Goal: Information Seeking & Learning: Learn about a topic

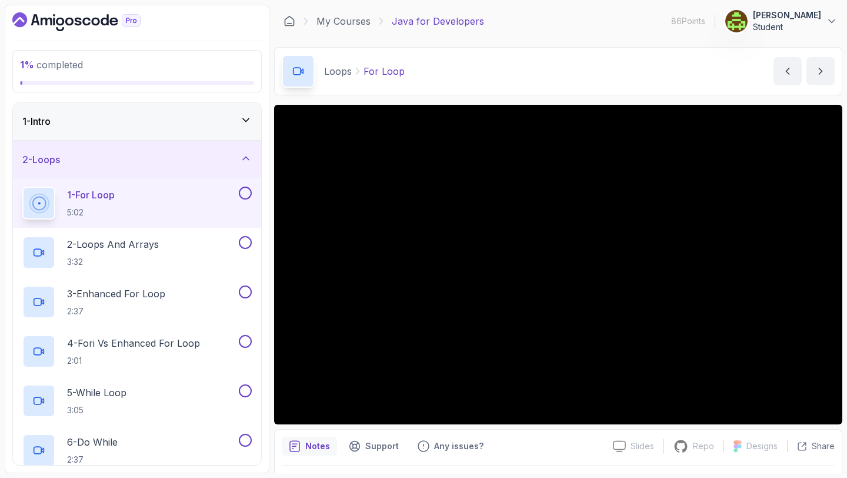
click at [557, 448] on div "Notes Support Any issues?" at bounding box center [443, 446] width 322 height 19
click at [247, 193] on button at bounding box center [245, 193] width 13 height 13
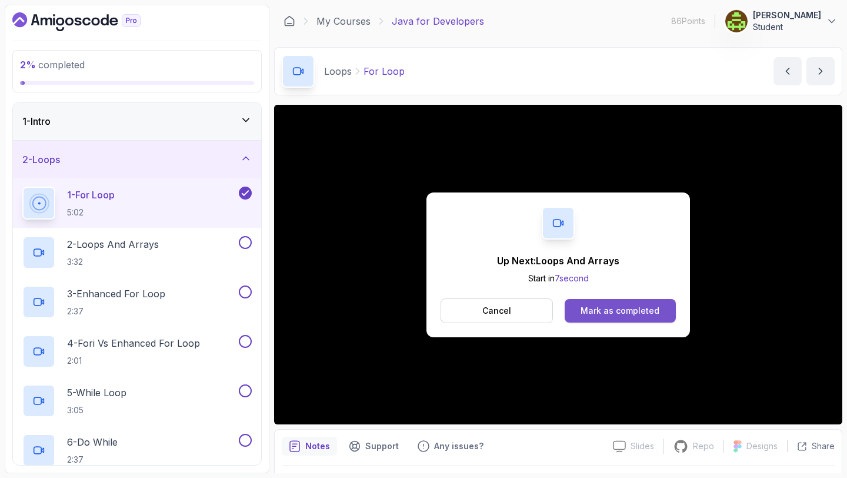
click at [597, 316] on div "Mark as completed" at bounding box center [620, 311] width 79 height 12
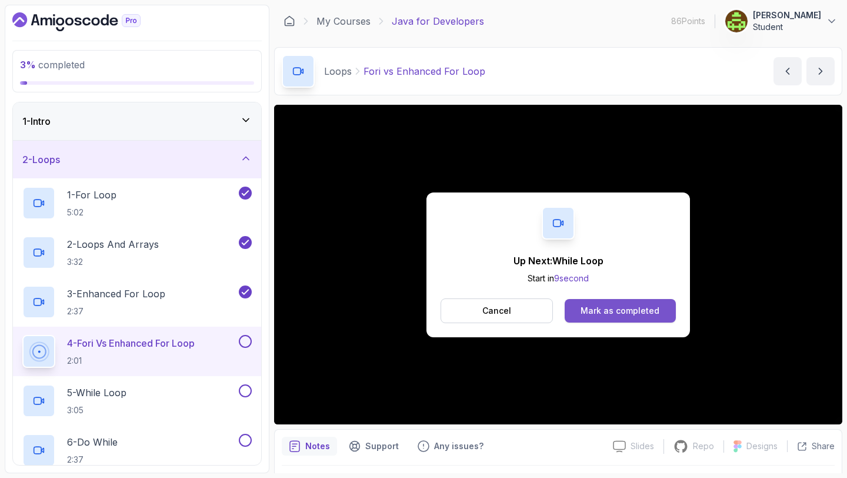
click at [623, 311] on div "Mark as completed" at bounding box center [620, 311] width 79 height 12
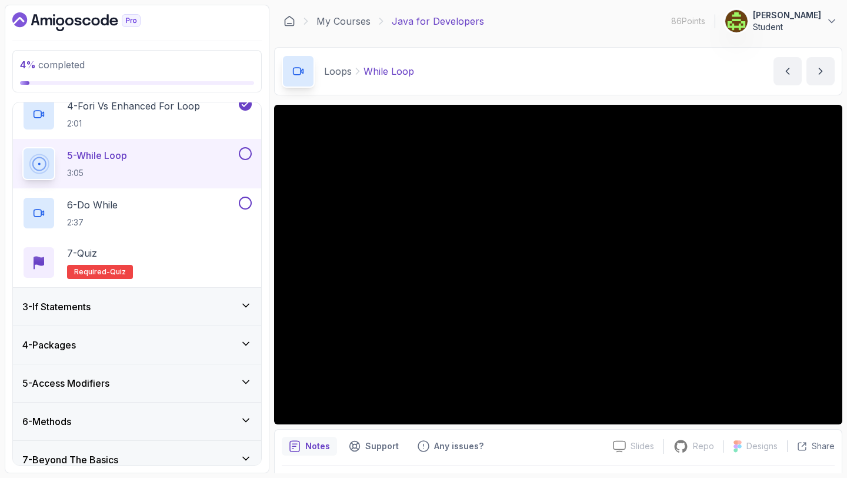
scroll to position [237, 0]
click at [246, 155] on button at bounding box center [245, 154] width 13 height 13
click at [202, 207] on div "6 - Do While 2:37" at bounding box center [129, 213] width 214 height 33
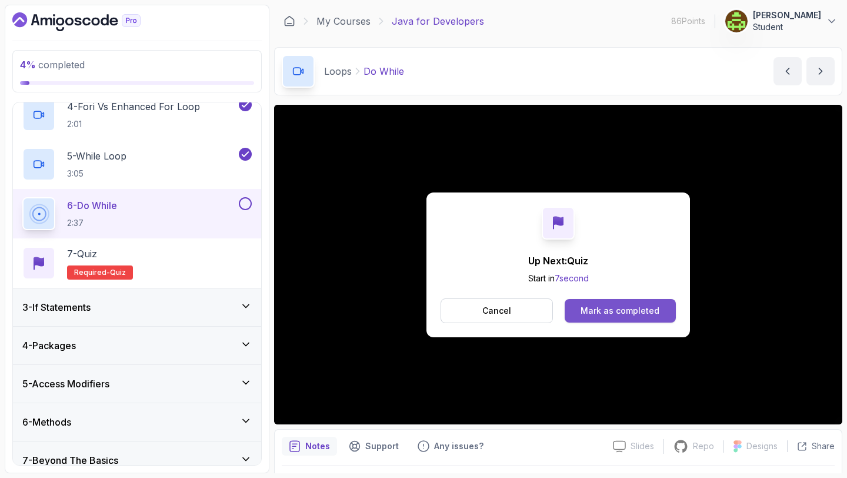
click at [610, 307] on div "Mark as completed" at bounding box center [620, 311] width 79 height 12
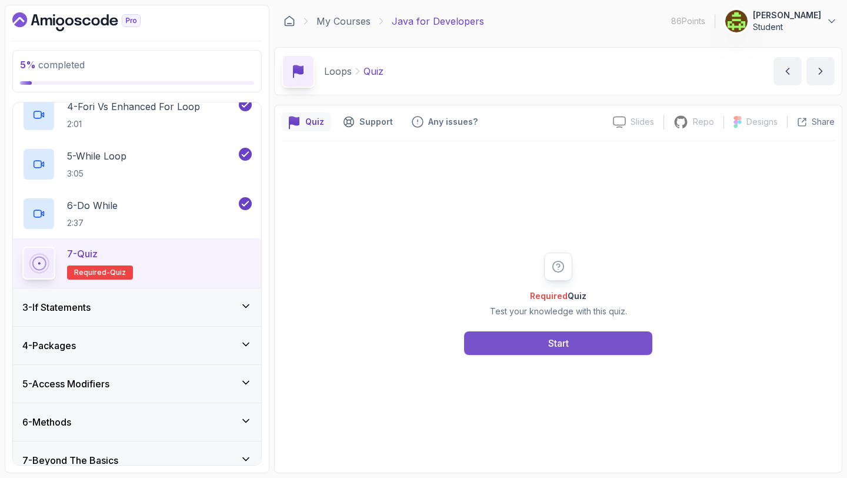
drag, startPoint x: 570, startPoint y: 357, endPoint x: 580, endPoint y: 348, distance: 13.3
click at [580, 348] on div "Required Quiz Test your knowledge with this quiz. Start" at bounding box center [558, 303] width 553 height 324
click at [580, 348] on button "Start" at bounding box center [558, 343] width 188 height 24
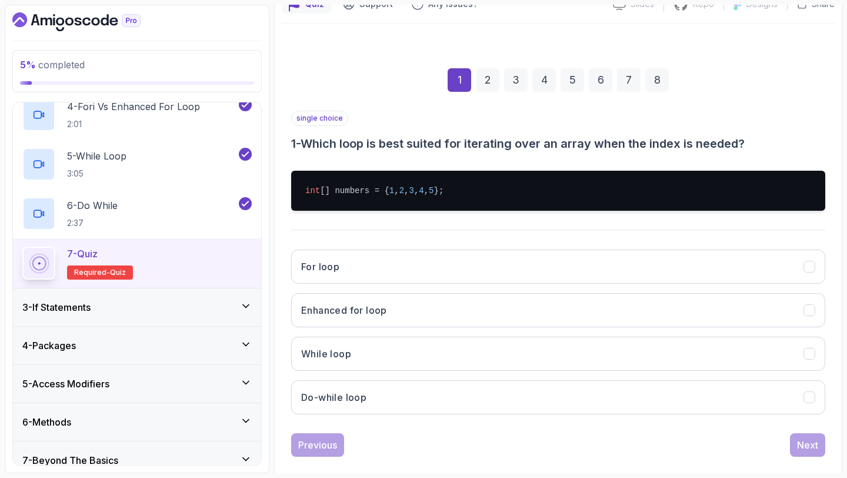
scroll to position [120, 0]
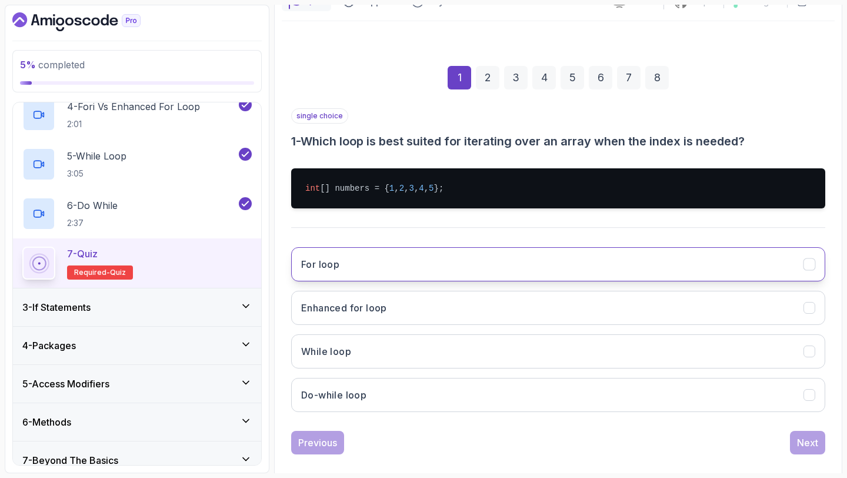
click at [458, 262] on button "For loop" at bounding box center [558, 264] width 534 height 34
click at [804, 435] on button "Next" at bounding box center [807, 443] width 35 height 24
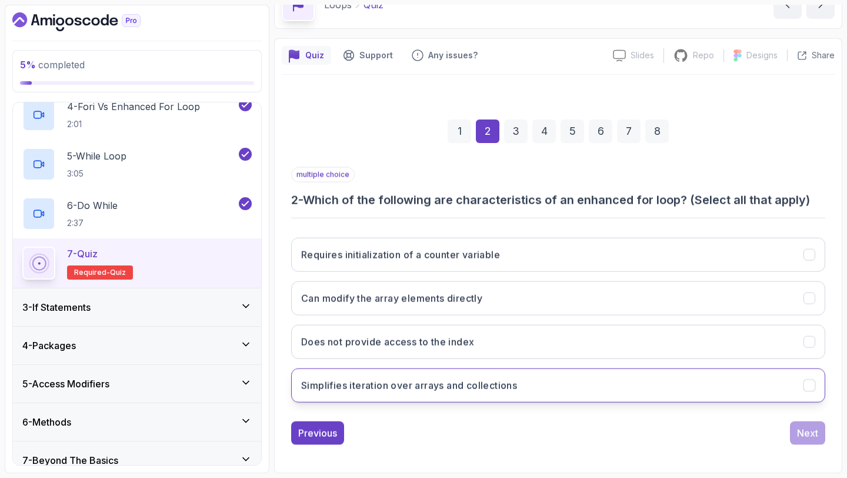
scroll to position [66, 0]
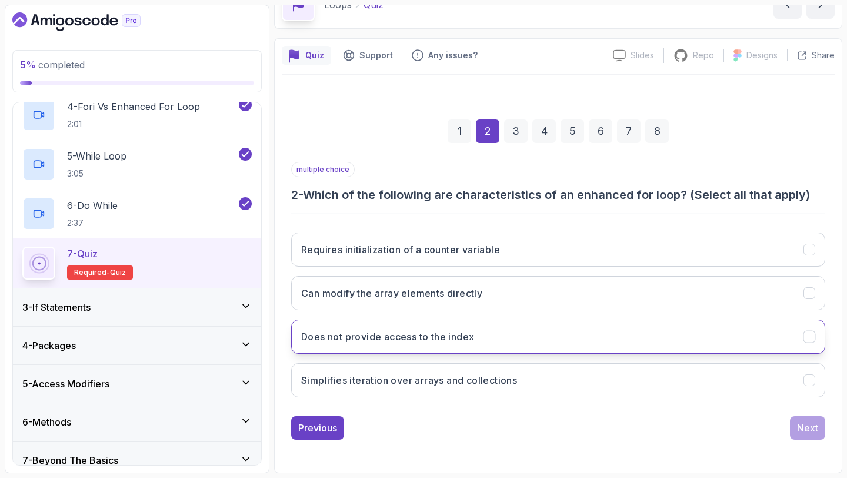
click at [517, 338] on button "Does not provide access to the index" at bounding box center [558, 336] width 534 height 34
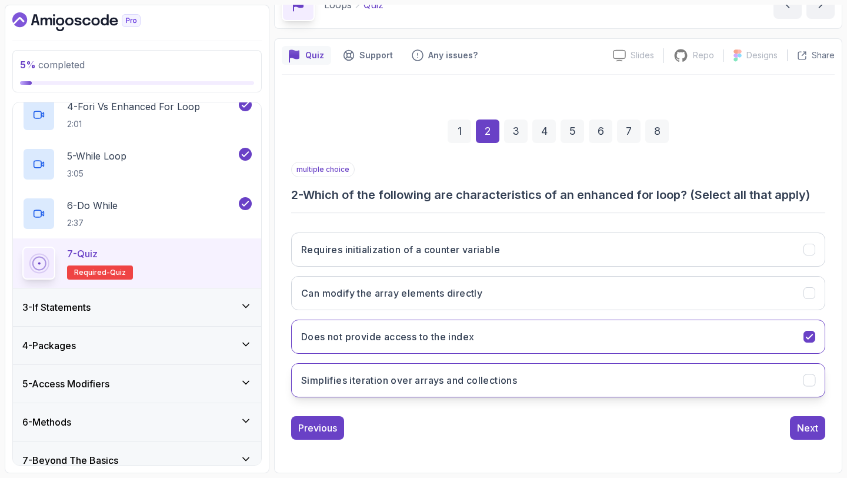
click at [522, 376] on button "Simplifies iteration over arrays and collections" at bounding box center [558, 380] width 534 height 34
click at [798, 421] on div "Next" at bounding box center [807, 428] width 21 height 14
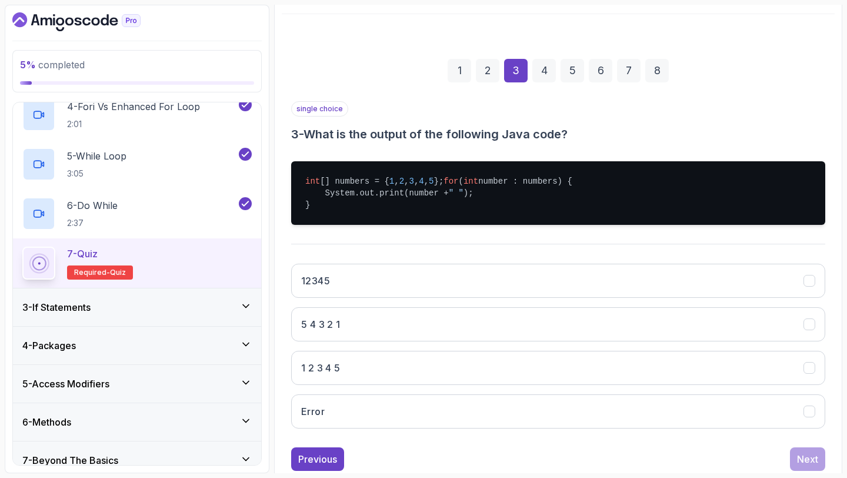
scroll to position [128, 0]
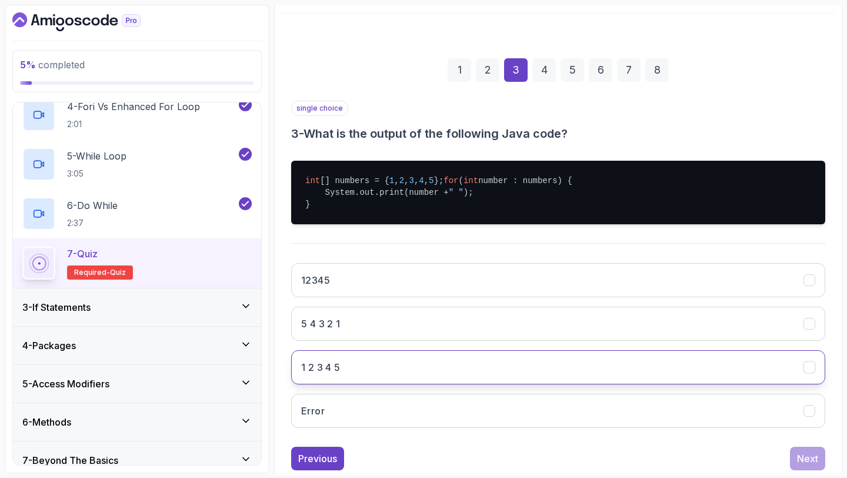
click at [439, 379] on button "1 2 3 4 5" at bounding box center [558, 367] width 534 height 34
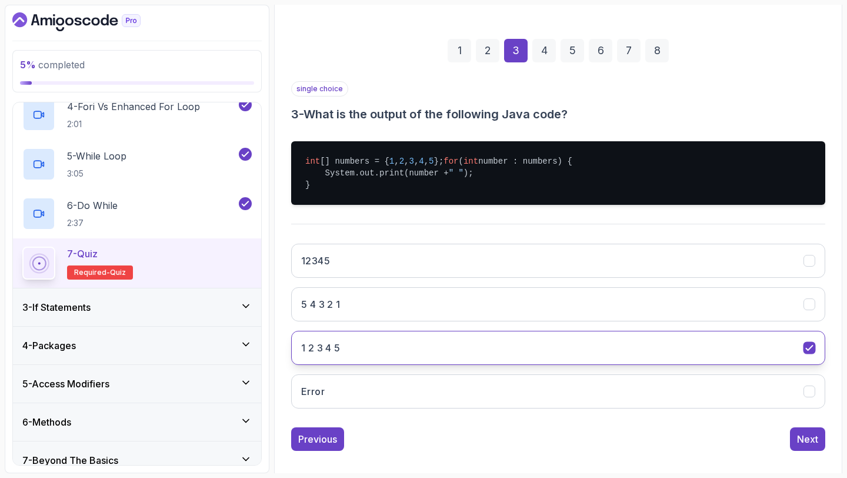
scroll to position [149, 0]
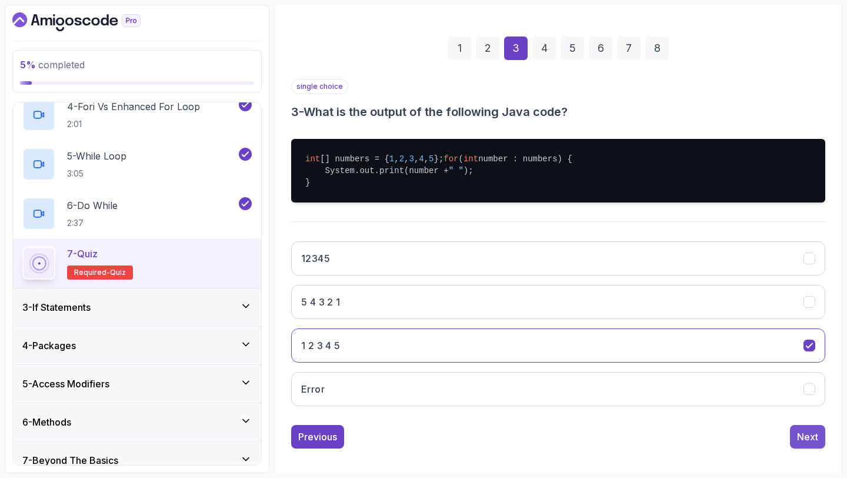
click at [806, 444] on div "Next" at bounding box center [807, 437] width 21 height 14
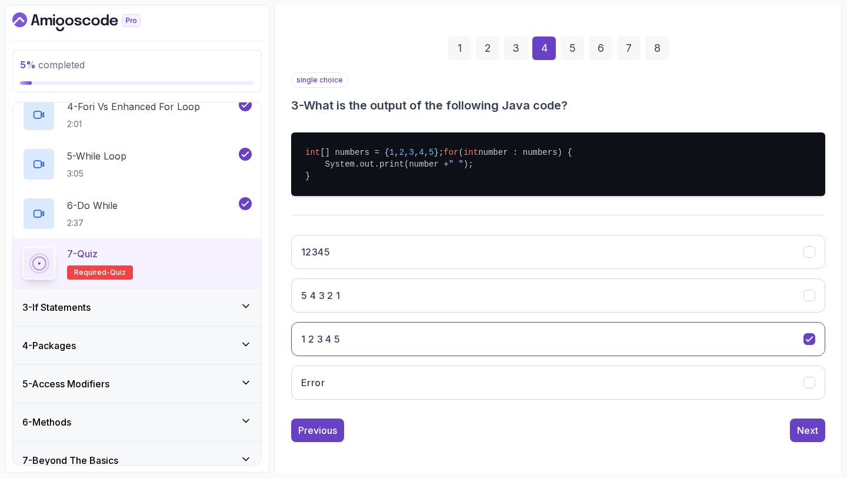
scroll to position [66, 0]
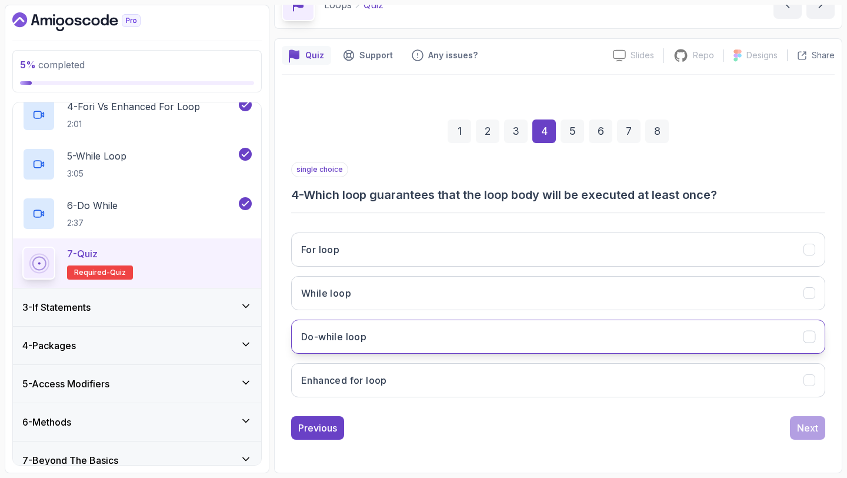
click at [462, 328] on button "Do-while loop" at bounding box center [558, 336] width 534 height 34
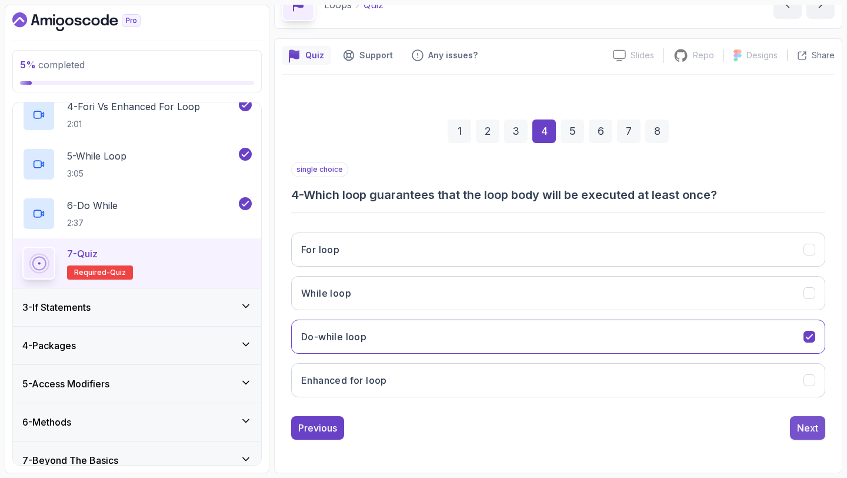
click at [815, 432] on div "Next" at bounding box center [807, 428] width 21 height 14
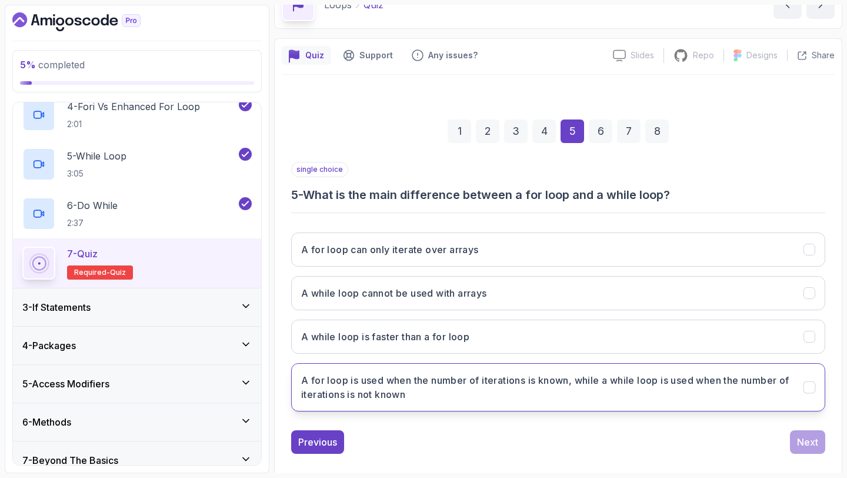
click at [571, 392] on h3 "A for loop is used when the number of iterations is known, while a while loop i…" at bounding box center [545, 387] width 488 height 28
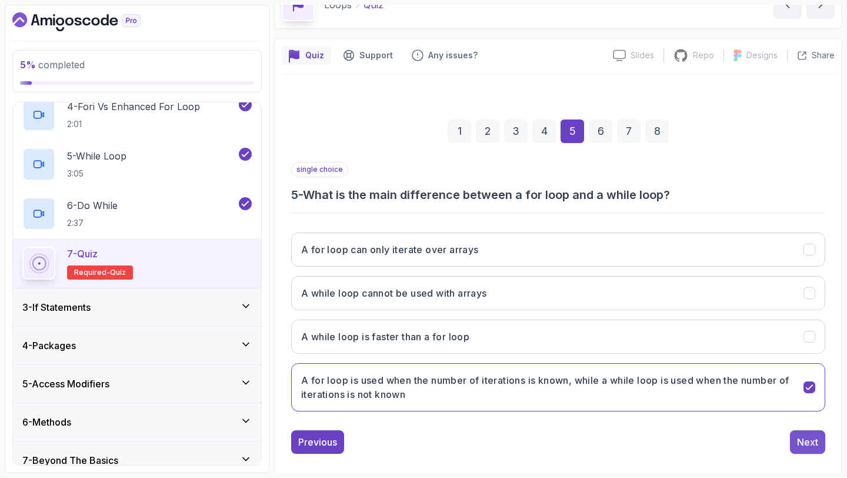
click at [801, 435] on div "Next" at bounding box center [807, 442] width 21 height 14
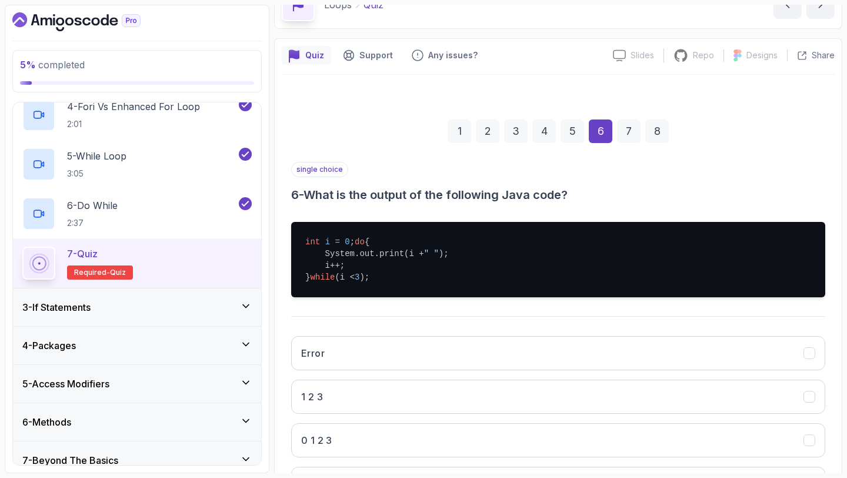
click at [571, 139] on div "5" at bounding box center [573, 131] width 24 height 24
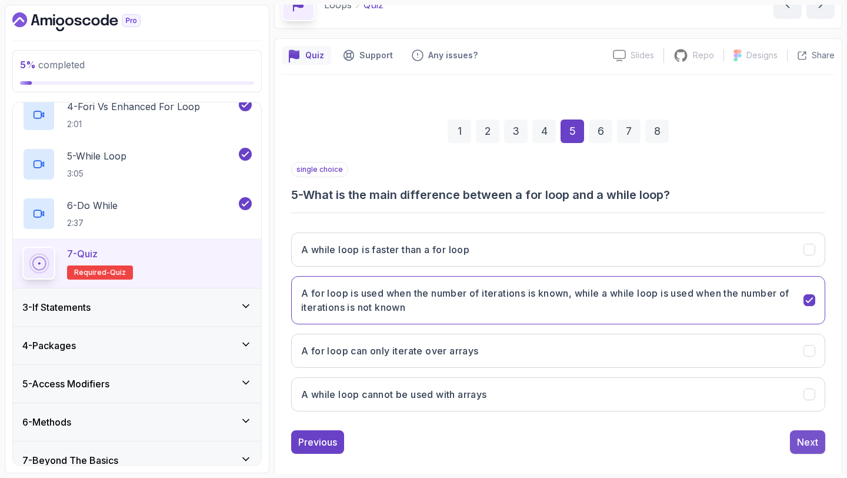
click at [800, 438] on div "Next" at bounding box center [807, 442] width 21 height 14
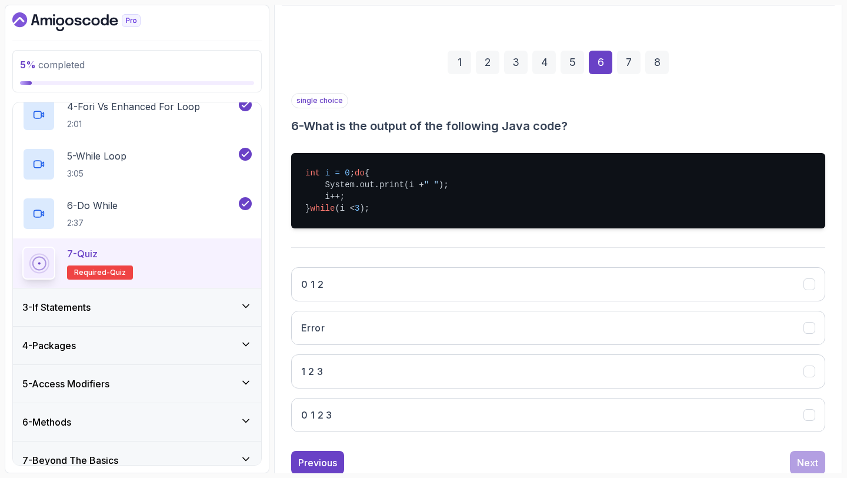
scroll to position [137, 0]
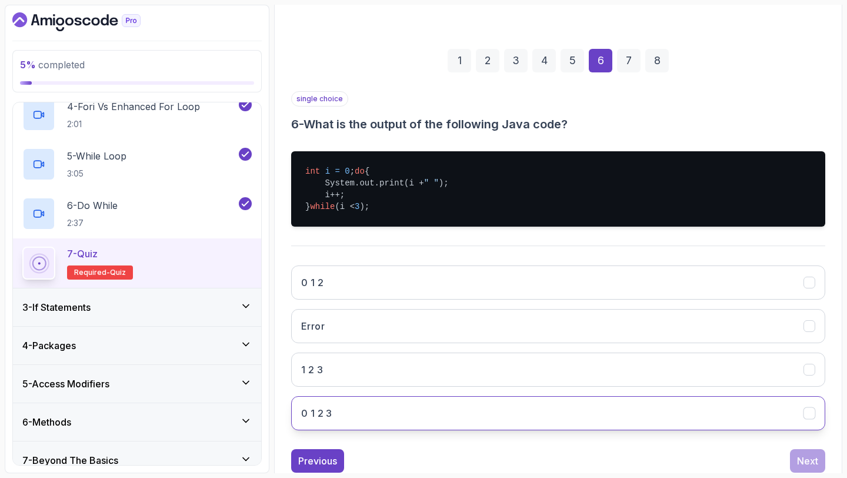
click at [465, 418] on button "0 1 2 3" at bounding box center [558, 413] width 534 height 34
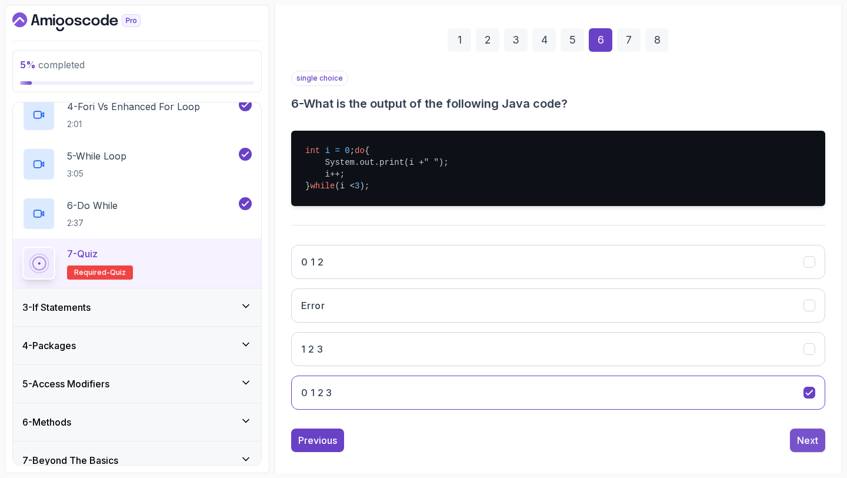
click at [800, 447] on div "Next" at bounding box center [807, 440] width 21 height 14
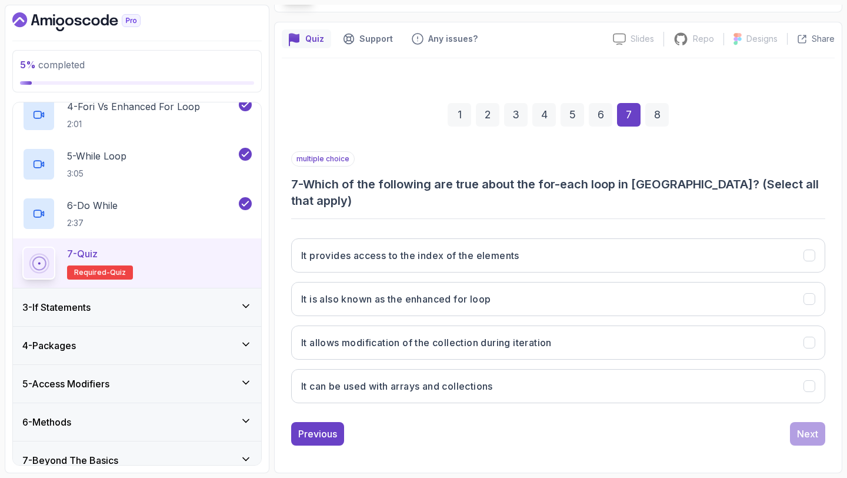
scroll to position [66, 0]
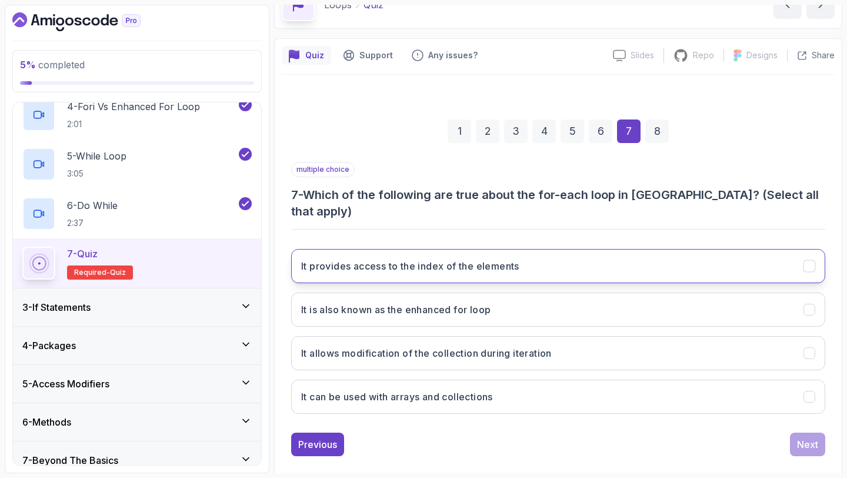
click at [479, 264] on button "It provides access to the index of the elements" at bounding box center [558, 266] width 534 height 34
click at [489, 261] on button "It provides access to the index of the elements" at bounding box center [558, 266] width 534 height 34
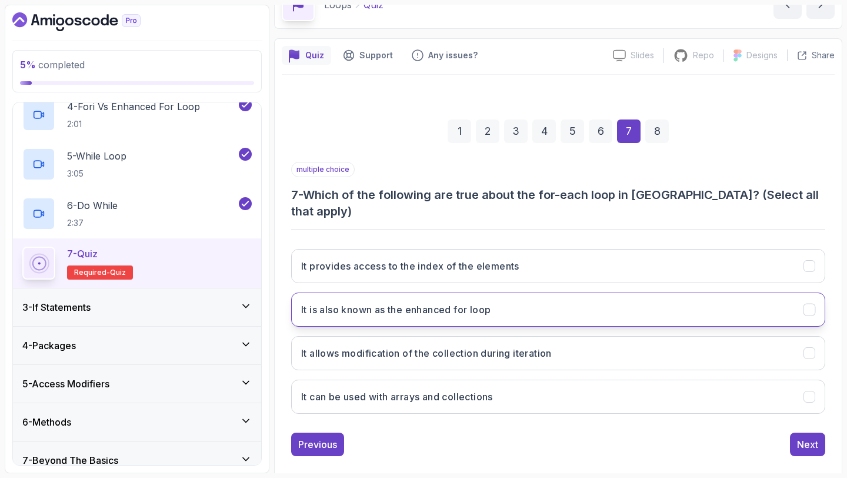
click at [474, 302] on h3 "It is also known as the enhanced for loop" at bounding box center [395, 309] width 189 height 14
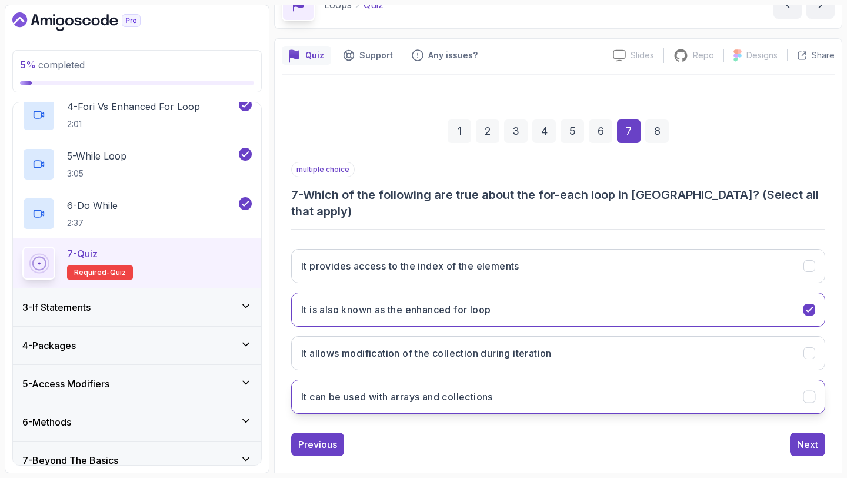
click at [521, 385] on button "It can be used with arrays and collections" at bounding box center [558, 396] width 534 height 34
click at [810, 437] on div "Next" at bounding box center [807, 444] width 21 height 14
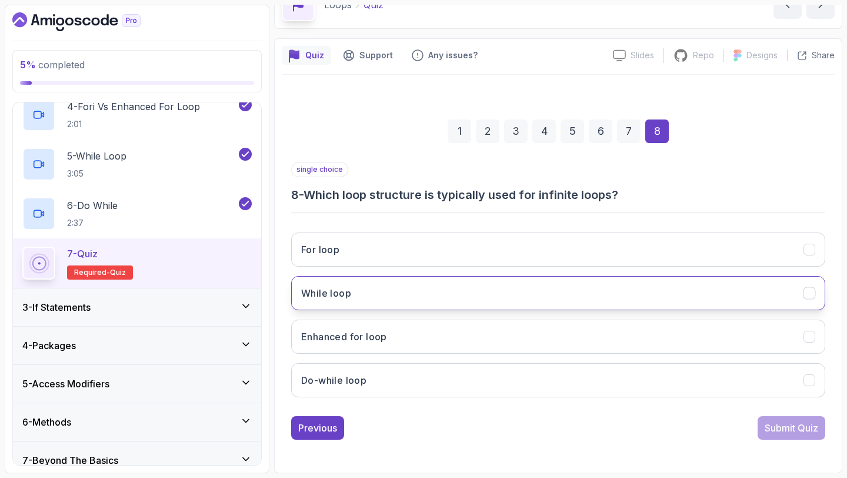
click at [554, 289] on button "While loop" at bounding box center [558, 293] width 534 height 34
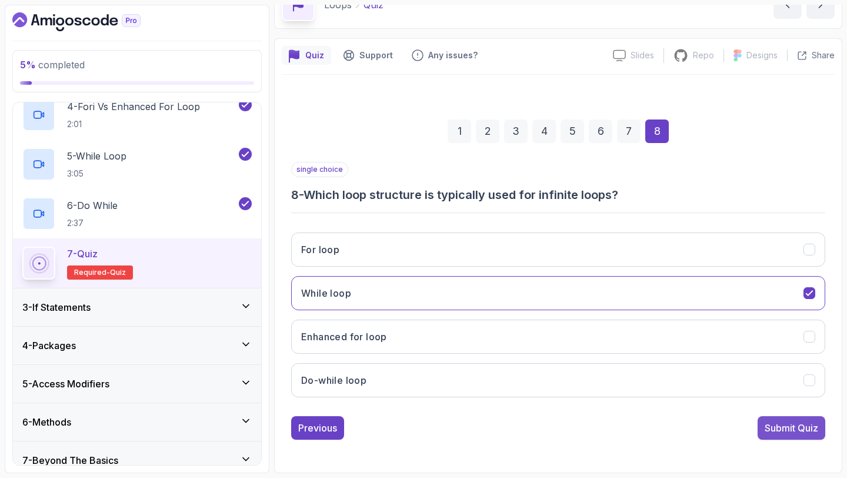
click at [783, 428] on div "Submit Quiz" at bounding box center [792, 428] width 54 height 14
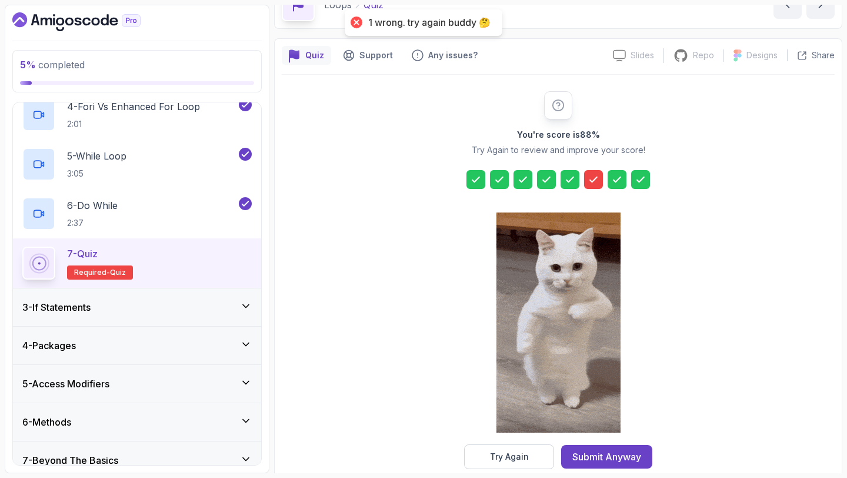
click at [593, 180] on icon at bounding box center [594, 180] width 12 height 12
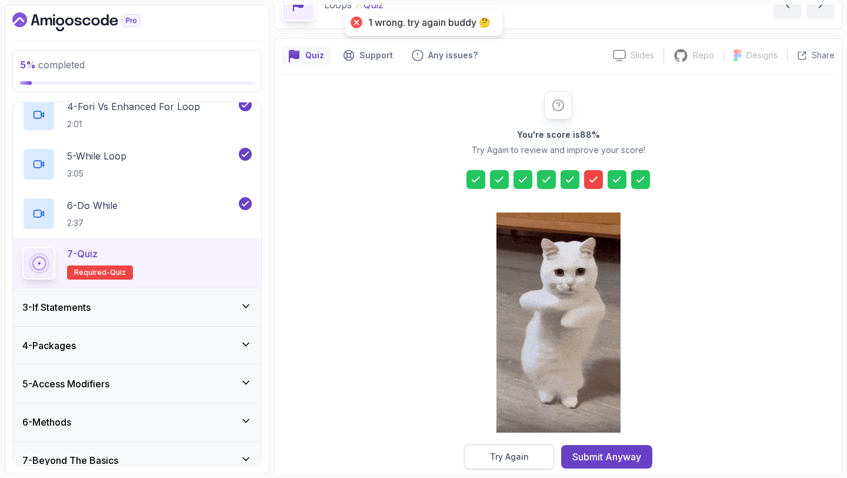
click at [512, 456] on div "Try Again" at bounding box center [509, 457] width 39 height 12
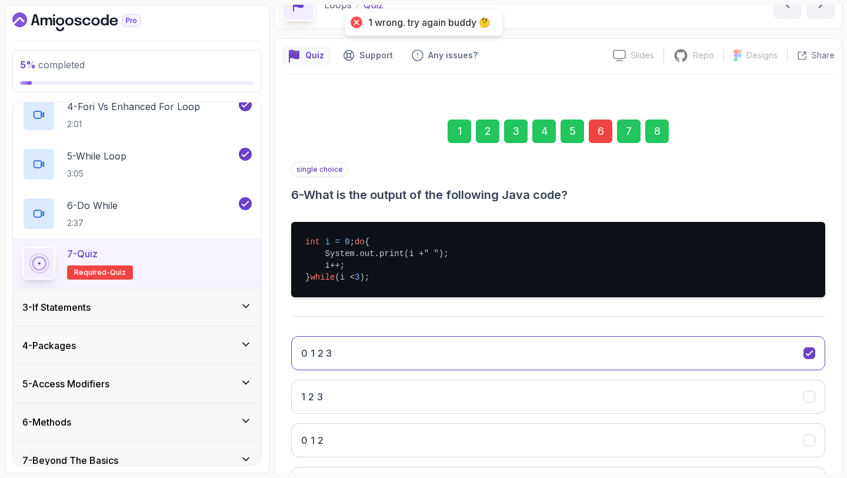
click at [600, 127] on div "6" at bounding box center [601, 131] width 24 height 24
click at [601, 139] on div "6" at bounding box center [601, 131] width 24 height 24
click at [601, 137] on div "6" at bounding box center [601, 131] width 24 height 24
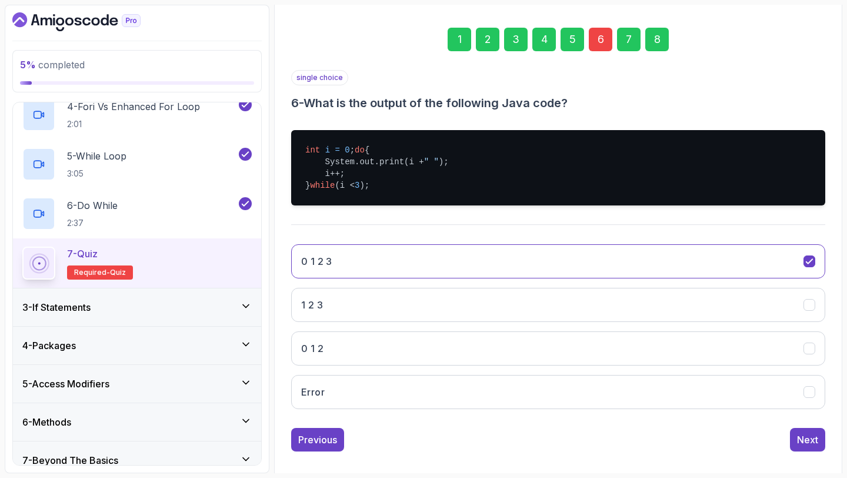
scroll to position [182, 0]
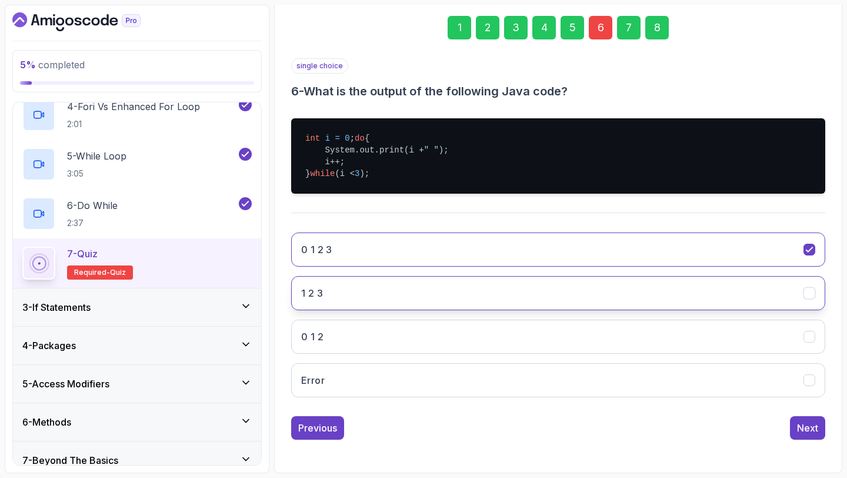
click at [362, 296] on button "1 2 3" at bounding box center [558, 293] width 534 height 34
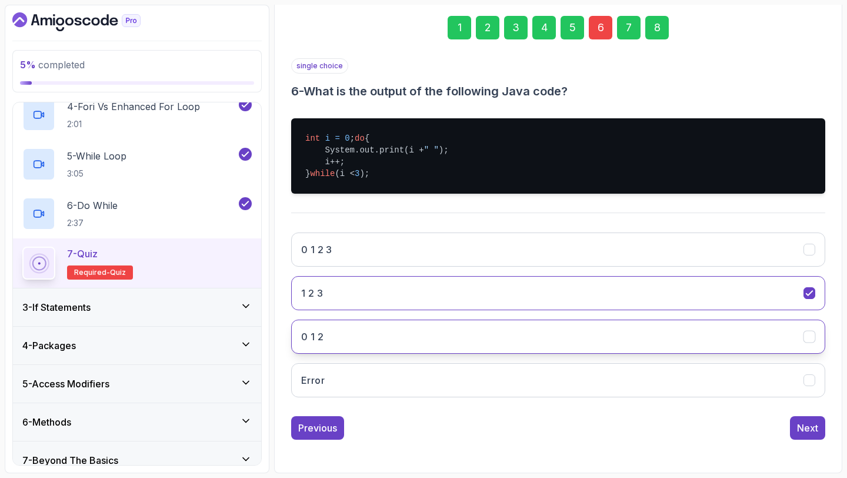
click at [342, 340] on button "0 1 2" at bounding box center [558, 336] width 534 height 34
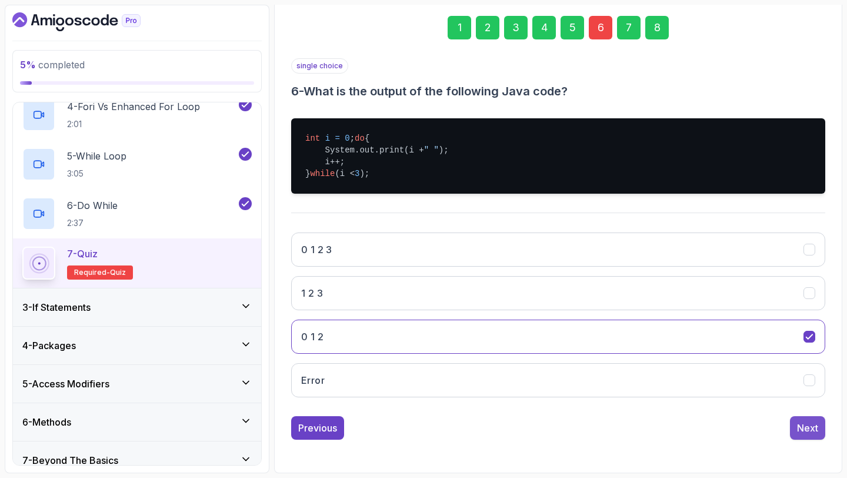
click at [815, 427] on div "Next" at bounding box center [807, 428] width 21 height 14
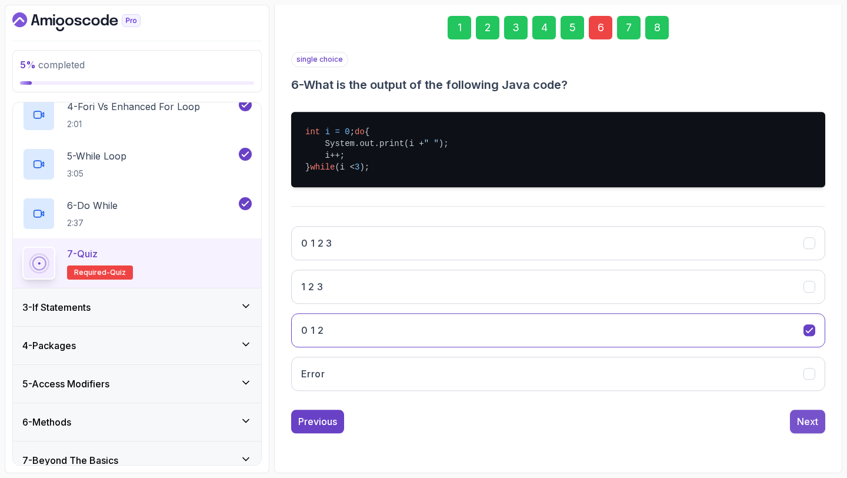
scroll to position [66, 0]
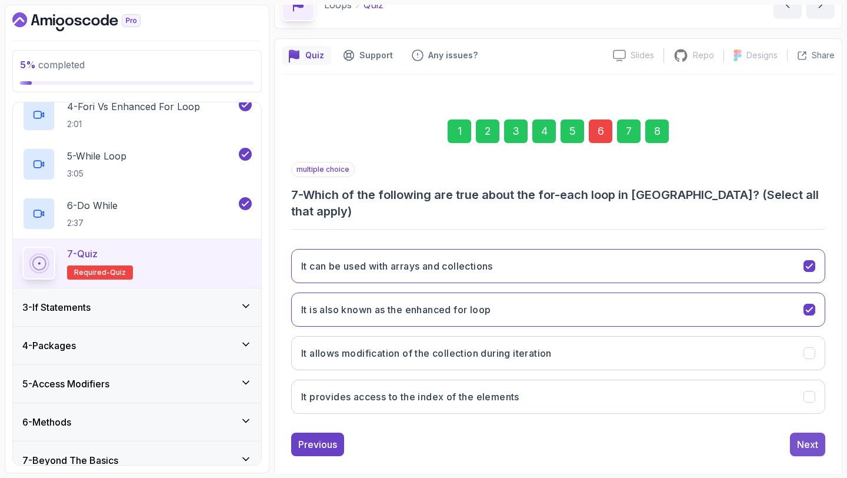
click at [803, 437] on div "Next" at bounding box center [807, 444] width 21 height 14
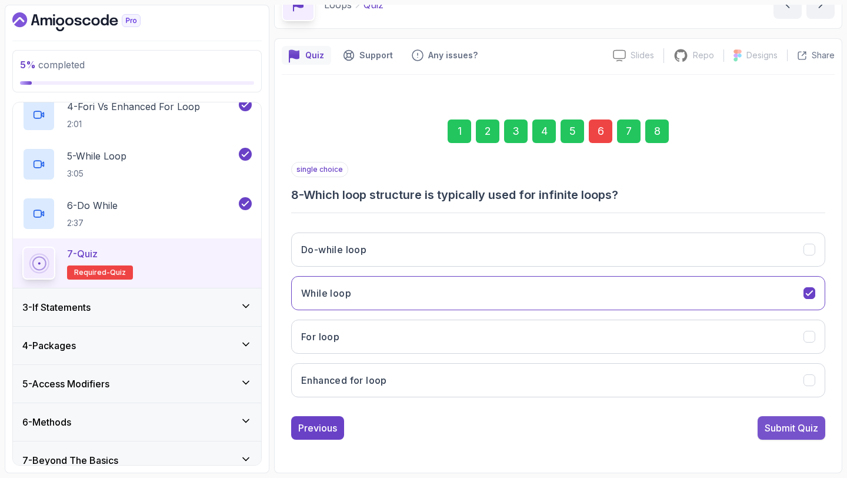
click at [775, 427] on div "Submit Quiz" at bounding box center [792, 428] width 54 height 14
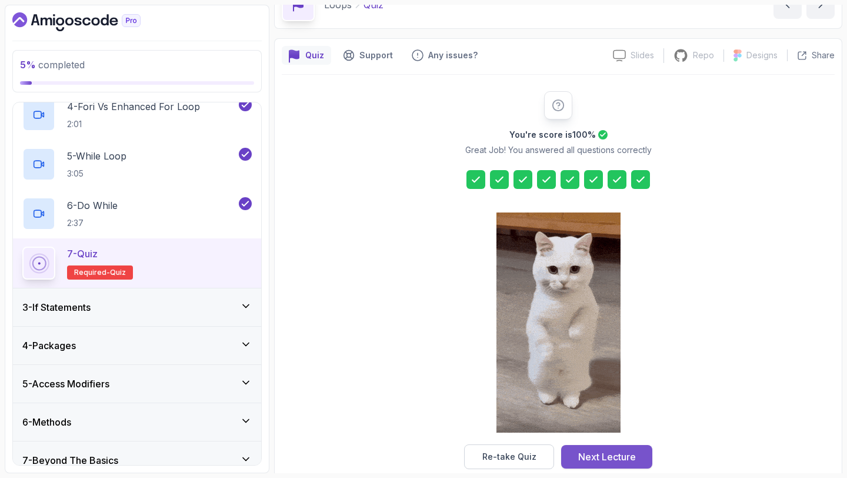
click at [637, 455] on button "Next Lecture" at bounding box center [606, 457] width 91 height 24
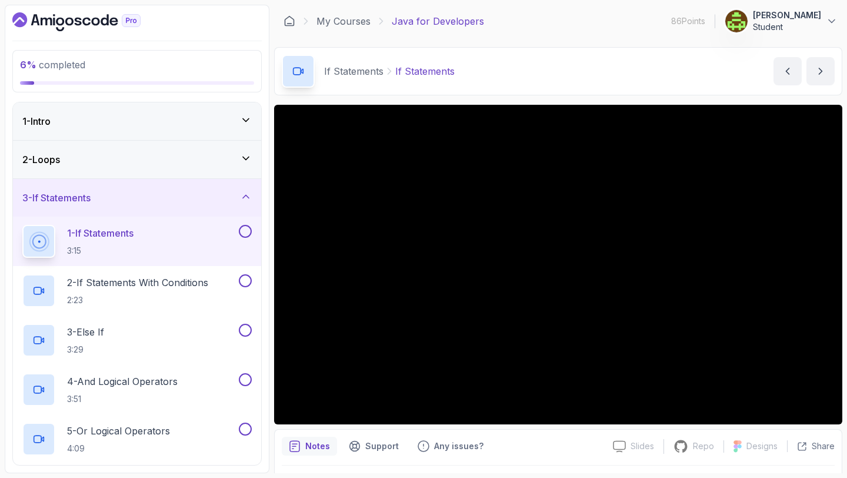
click at [248, 231] on button at bounding box center [245, 231] width 13 height 13
click at [131, 278] on p "2 - If Statements With Conditions" at bounding box center [137, 282] width 141 height 14
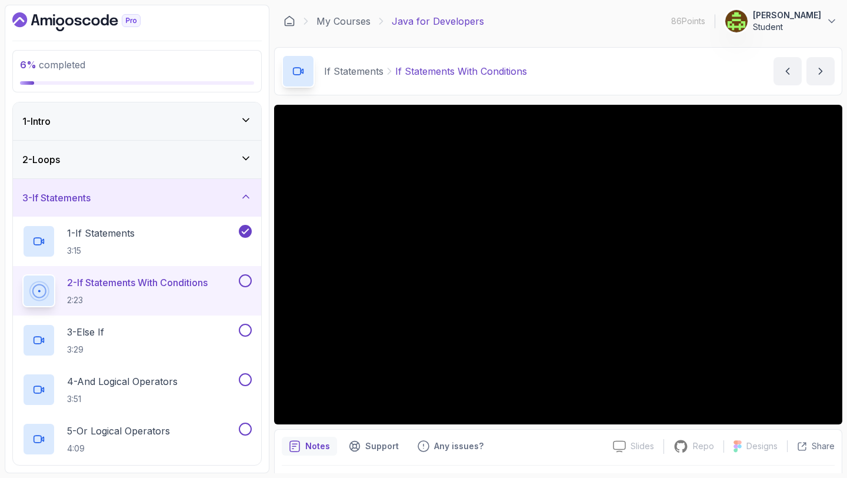
click at [250, 285] on div at bounding box center [244, 280] width 15 height 13
click at [249, 284] on button at bounding box center [245, 280] width 13 height 13
click at [208, 333] on div "3 - Else If 3:29" at bounding box center [129, 340] width 214 height 33
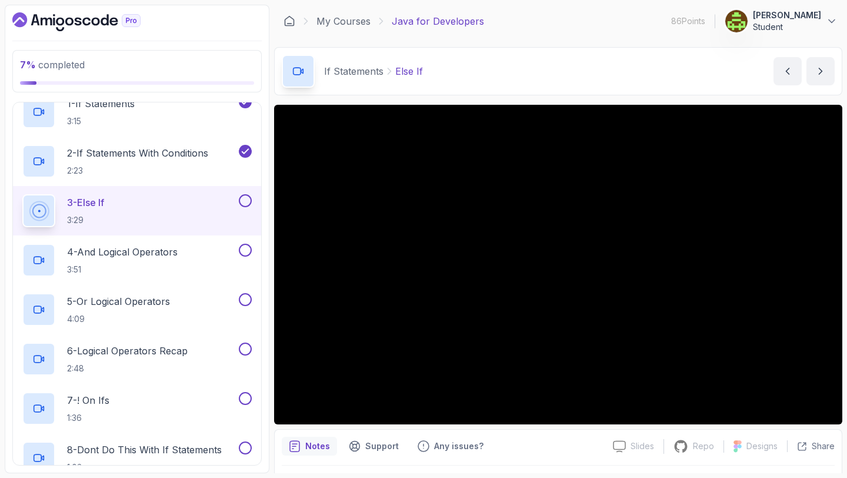
scroll to position [144, 0]
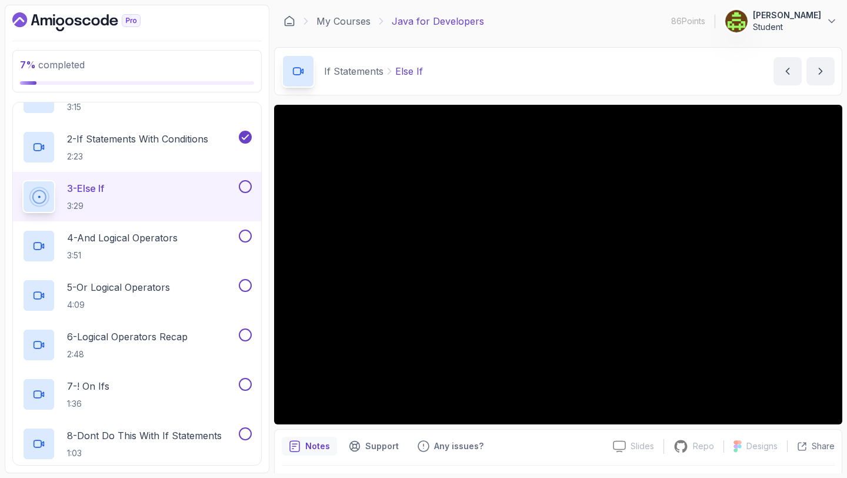
click at [249, 182] on button at bounding box center [245, 186] width 13 height 13
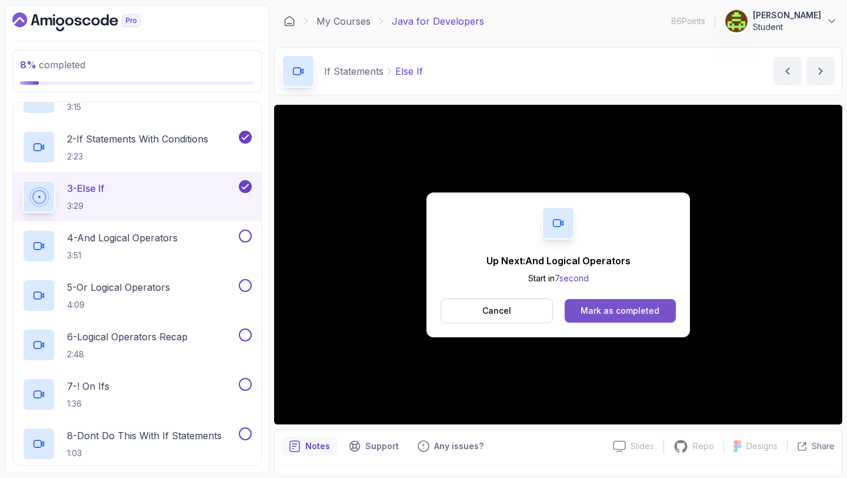
click at [602, 305] on div "Mark as completed" at bounding box center [620, 311] width 79 height 12
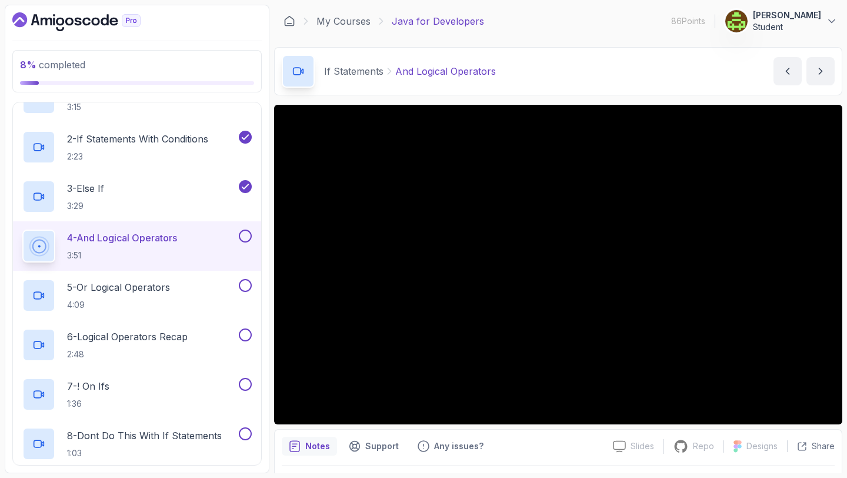
click at [243, 233] on button at bounding box center [245, 235] width 13 height 13
click at [199, 284] on div "5 - Or Logical Operators 4:09" at bounding box center [129, 295] width 214 height 33
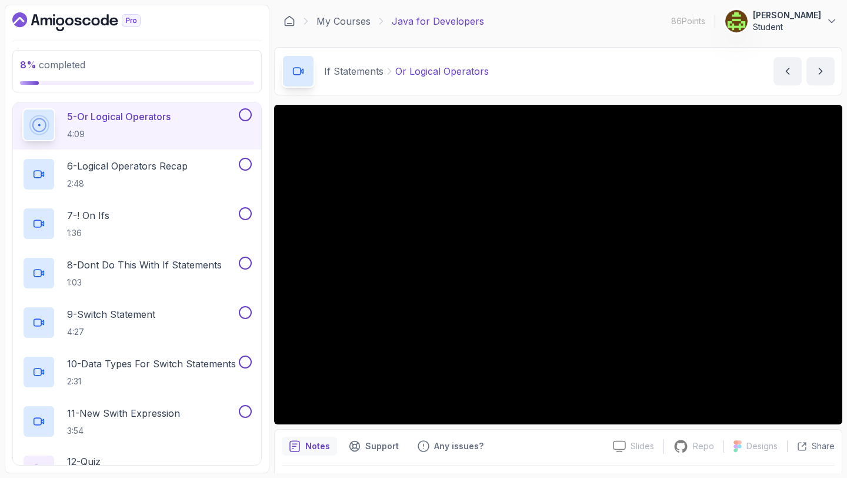
scroll to position [314, 0]
